Goal: Task Accomplishment & Management: Manage account settings

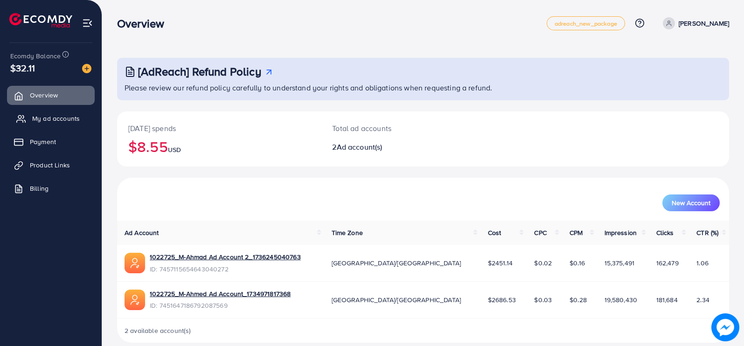
click at [82, 118] on link "My ad accounts" at bounding box center [51, 118] width 88 height 19
click at [86, 117] on link "My ad accounts" at bounding box center [51, 118] width 88 height 19
